Goal: Use online tool/utility: Utilize a website feature to perform a specific function

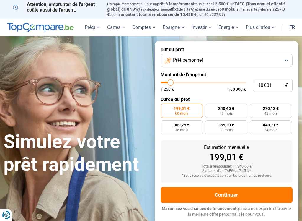
type input "11 250"
type input "11250"
type input "11 750"
type input "11750"
type input "12 000"
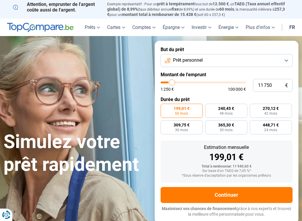
type input "12000"
type input "12 500"
type input "12500"
type input "12 750"
type input "12750"
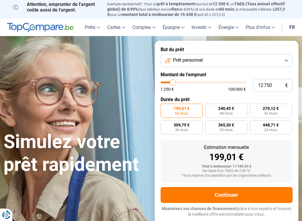
type input "13 250"
type input "13250"
type input "14 000"
type input "14000"
type input "14 250"
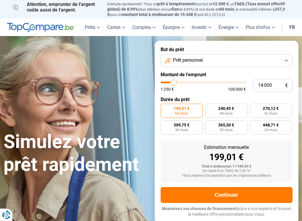
type input "14250"
type input "15 000"
type input "15000"
type input "15 250"
type input "15250"
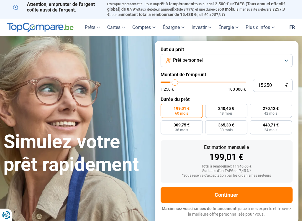
type input "15 750"
type input "15750"
type input "16 000"
type input "16000"
type input "16 500"
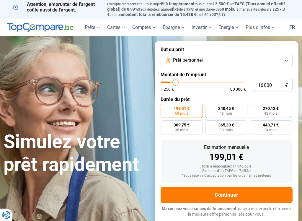
type input "16500"
type input "17 250"
type input "17250"
type input "17 500"
type input "17500"
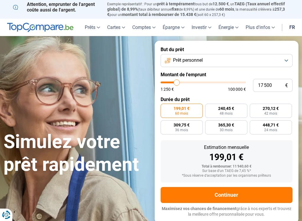
type input "18 250"
type input "18250"
type input "18 750"
type input "18750"
type input "19 500"
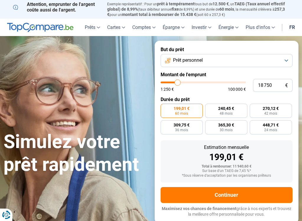
type input "19500"
type input "19 750"
type input "19750"
type input "20 500"
type input "20500"
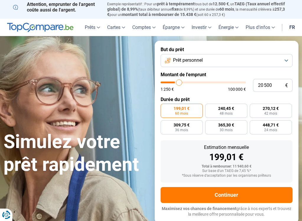
type input "21 250"
type input "21250"
type input "21 750"
type input "21750"
type input "22 000"
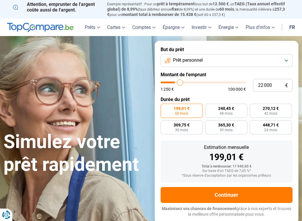
type input "22000"
type input "22 500"
type input "22500"
type input "22 750"
type input "22750"
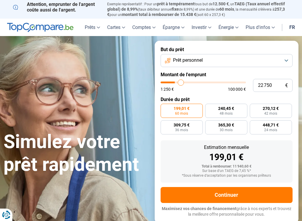
type input "23 250"
type input "23250"
type input "23 500"
type input "23500"
type input "24 000"
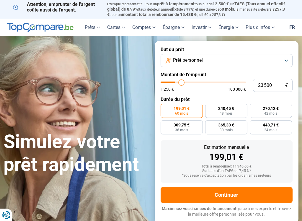
type input "24000"
type input "24 250"
type input "24250"
type input "24 750"
type input "24750"
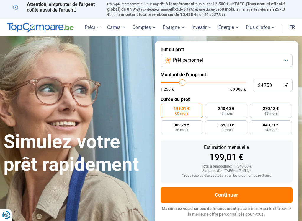
type input "25 500"
type input "25500"
type input "25 750"
type input "25750"
type input "26 500"
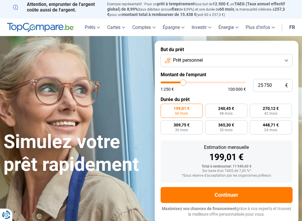
type input "26500"
type input "27 500"
type input "27500"
type input "28 250"
type input "28250"
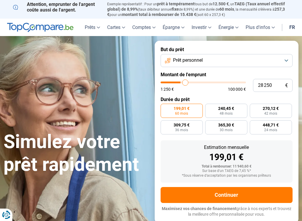
type input "29 000"
type input "29000"
type input "29 500"
type input "29500"
type input "30 250"
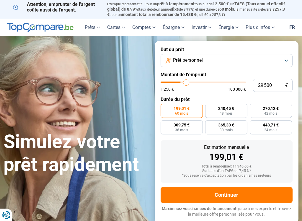
type input "30250"
type input "30 500"
type input "30500"
type input "31 000"
type input "31000"
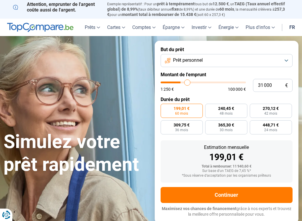
type input "31 250"
type input "31250"
type input "31 750"
type input "31750"
type input "32 500"
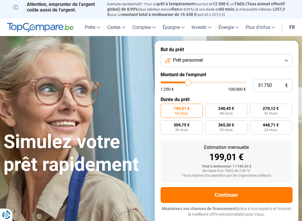
type input "32500"
type input "32 750"
type input "32750"
type input "33 500"
type input "33500"
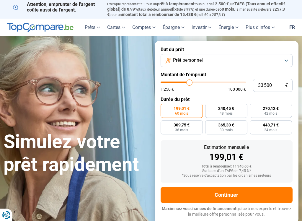
type input "34 250"
type input "34250"
type input "35 000"
type input "35000"
type input "35 750"
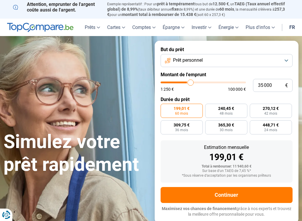
type input "35750"
type input "36 500"
type input "36500"
type input "37 250"
type input "37250"
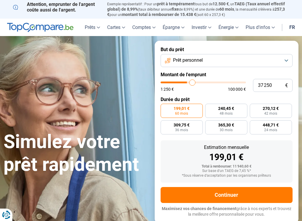
type input "37 500"
type input "37500"
type input "38 000"
type input "38000"
type input "38 250"
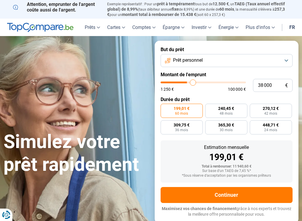
type input "38250"
type input "38 750"
type input "38750"
type input "39 000"
type input "39000"
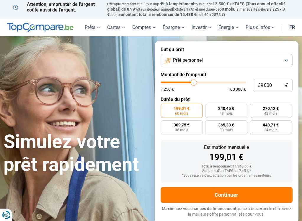
type input "39 500"
type input "39500"
type input "39 750"
type input "39750"
type input "40 250"
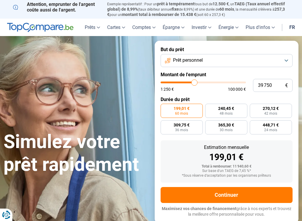
type input "40250"
type input "39 750"
type input "39750"
type input "39 500"
type input "39500"
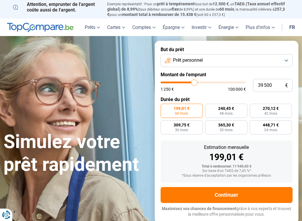
type input "38 750"
type input "38750"
type input "38 000"
type input "38000"
type input "37 250"
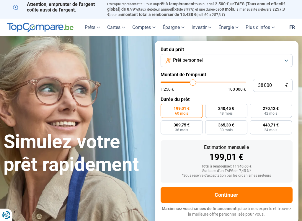
type input "37250"
type input "36 500"
type input "36500"
type input "35 750"
type input "35750"
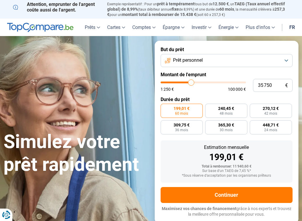
type input "35 500"
type input "35500"
type input "35 000"
type input "35000"
type input "34 750"
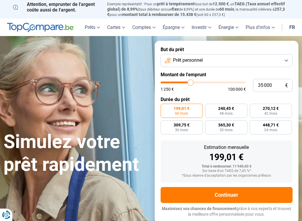
type input "34750"
type input "34 250"
type input "34250"
type input "34 000"
type input "34000"
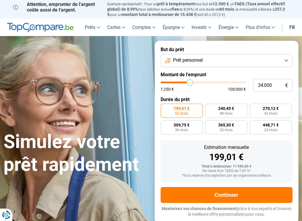
type input "33 500"
type input "33500"
type input "32 750"
type input "32750"
type input "32 000"
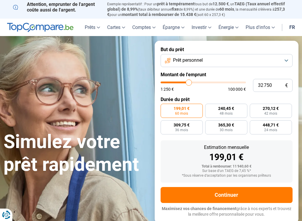
type input "32000"
type input "31 250"
type input "31250"
type input "30 500"
type input "30500"
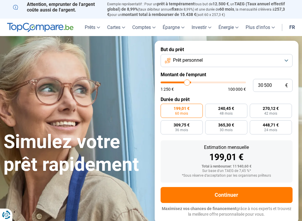
type input "29 750"
type input "29750"
type input "29 000"
type input "29000"
type input "28 250"
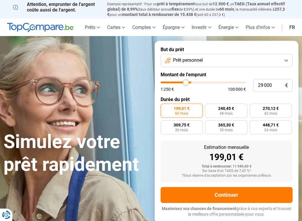
type input "28250"
type input "28 000"
type input "28000"
type input "27 250"
type input "27250"
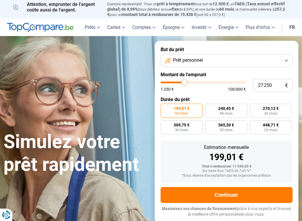
type input "26 750"
type input "26750"
type input "26 500"
type input "26500"
type input "26 000"
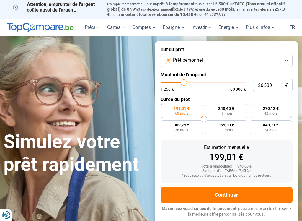
type input "26000"
type input "25 750"
type input "25750"
type input "25 500"
type input "25500"
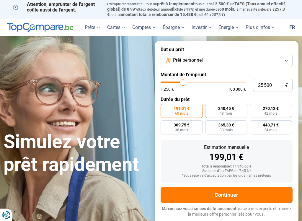
type input "25 000"
type input "25000"
type input "24 750"
type input "24750"
type input "24 250"
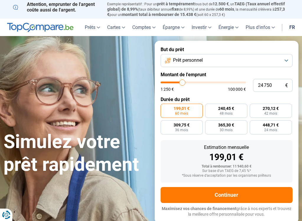
type input "24250"
type input "24 000"
type input "24000"
type input "23 500"
type input "23500"
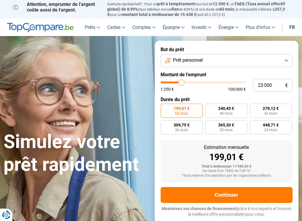
type input "23 250"
type input "23250"
type input "22 750"
type input "22750"
type input "22 500"
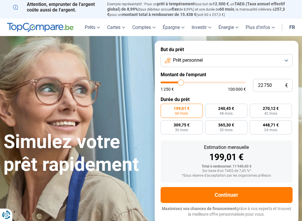
type input "22500"
type input "22 000"
type input "22000"
type input "21 750"
type input "21750"
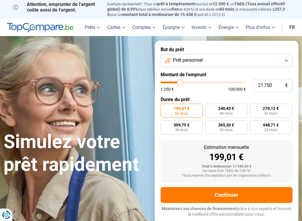
type input "21 250"
type input "21250"
type input "21 000"
type input "21000"
type input "20 500"
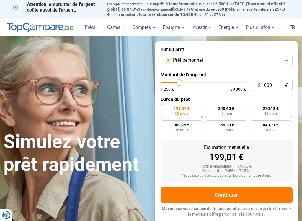
type input "20500"
type input "20 250"
type input "20250"
type input "19 750"
type input "19750"
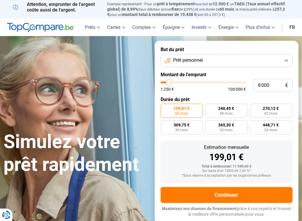
click at [169, 83] on input "range" at bounding box center [203, 83] width 85 height 2
click at [270, 110] on label "247,77 € 36 mois" at bounding box center [271, 111] width 42 height 14
click at [254, 108] on input "247,77 € 36 mois" at bounding box center [252, 106] width 4 height 4
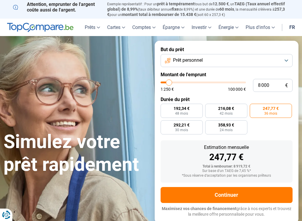
click at [285, 60] on button "Prêt personnel" at bounding box center [227, 60] width 132 height 13
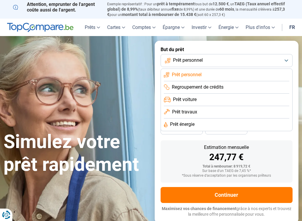
click at [255, 82] on li "Regroupement de crédits" at bounding box center [227, 87] width 126 height 12
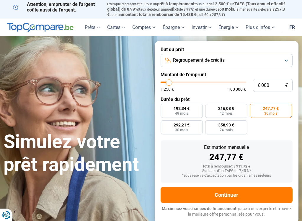
click at [287, 59] on button "Regroupement de crédits" at bounding box center [227, 60] width 132 height 13
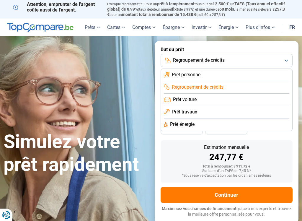
click at [213, 101] on li "Prêt voiture" at bounding box center [227, 100] width 126 height 12
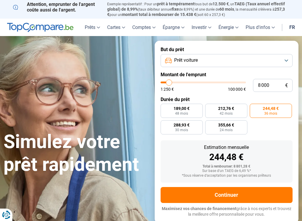
click at [288, 59] on button "Prêt voiture" at bounding box center [227, 60] width 132 height 13
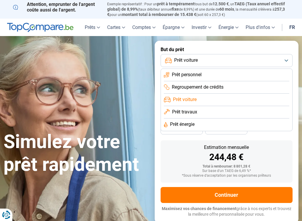
click at [179, 113] on span "Prêt travaux" at bounding box center [184, 112] width 25 height 7
